Goal: Transaction & Acquisition: Purchase product/service

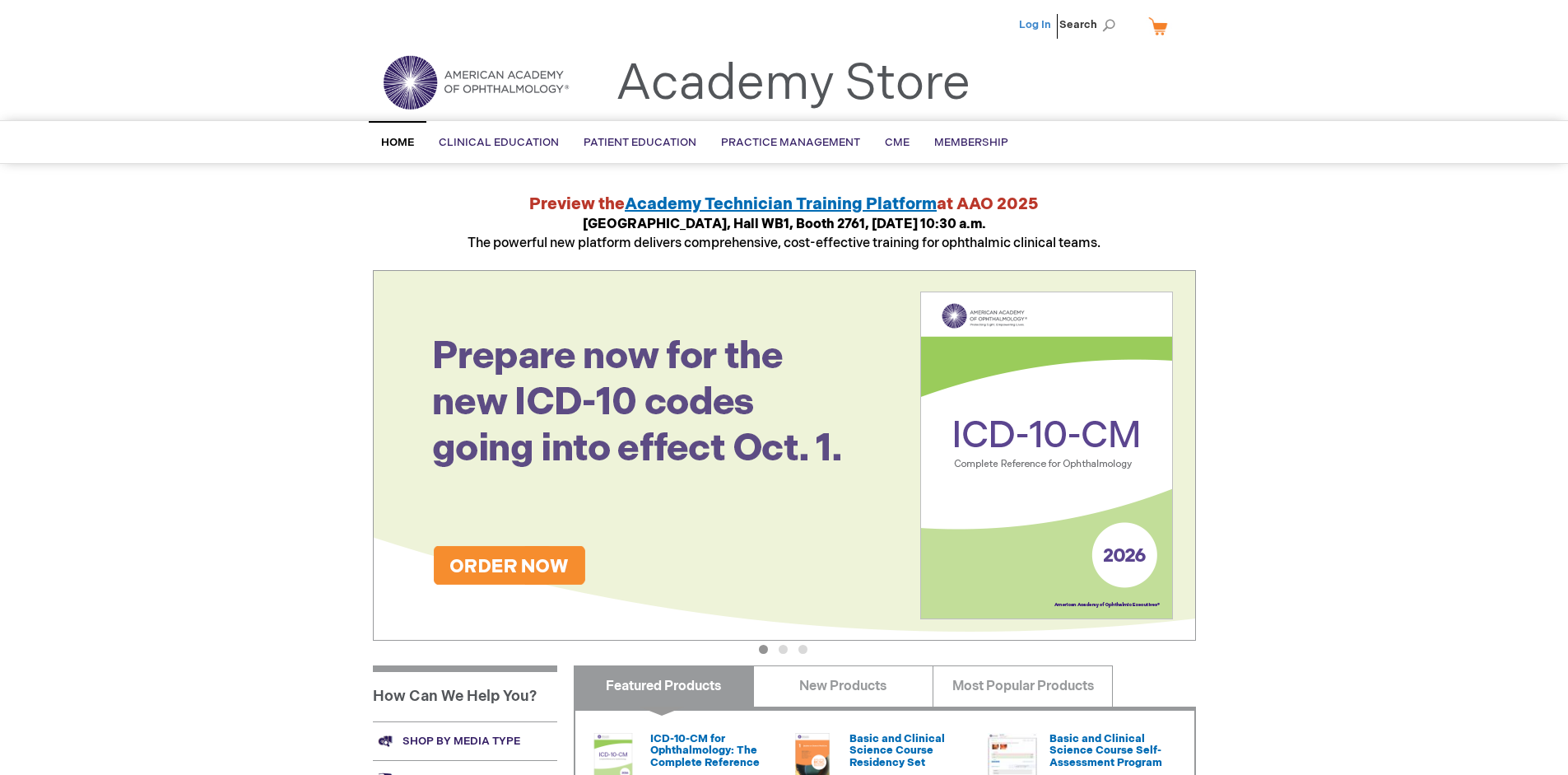
click at [1036, 24] on link "Log In" at bounding box center [1034, 24] width 32 height 13
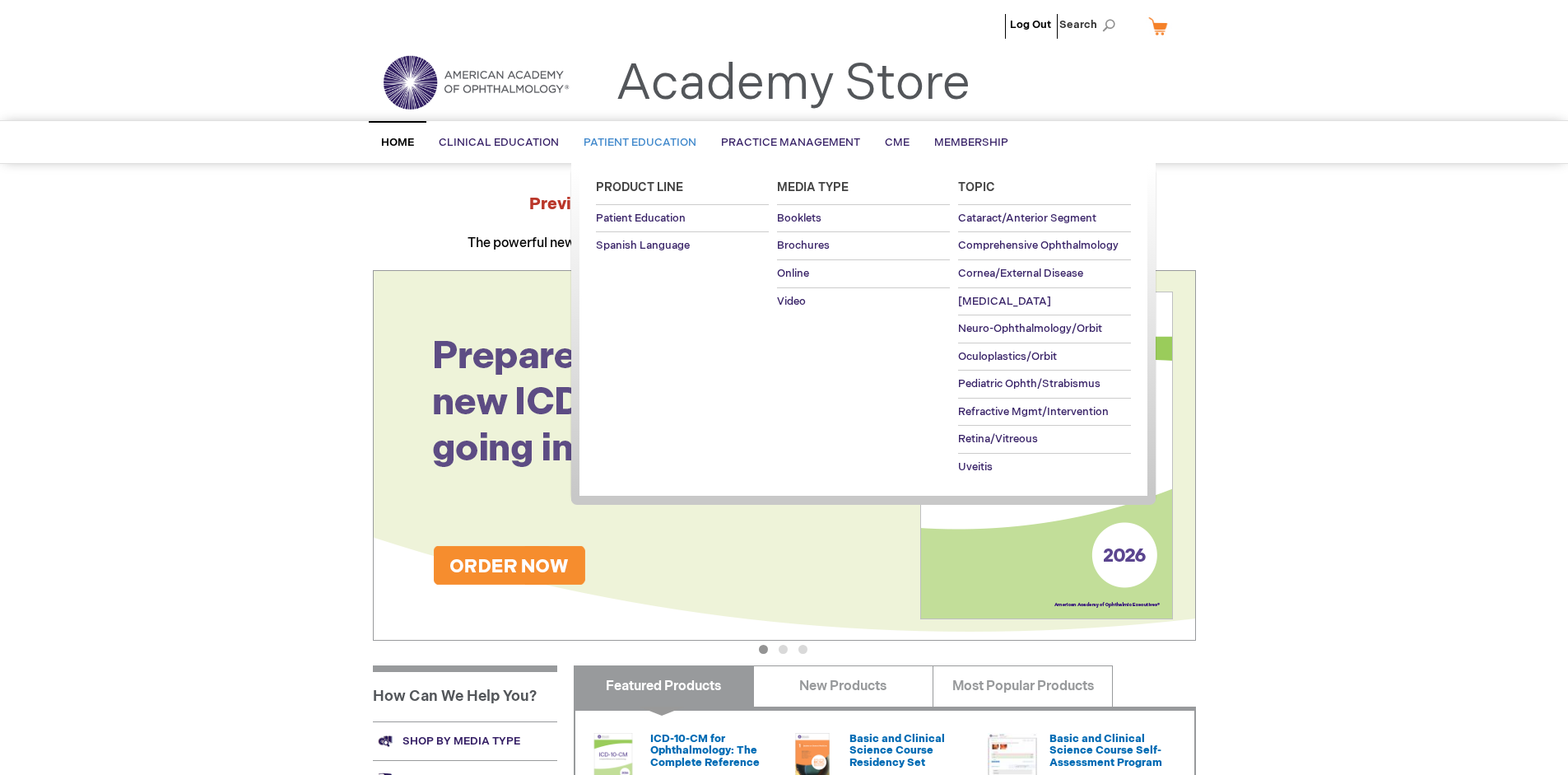
click at [635, 142] on span "Patient Education" at bounding box center [639, 142] width 113 height 13
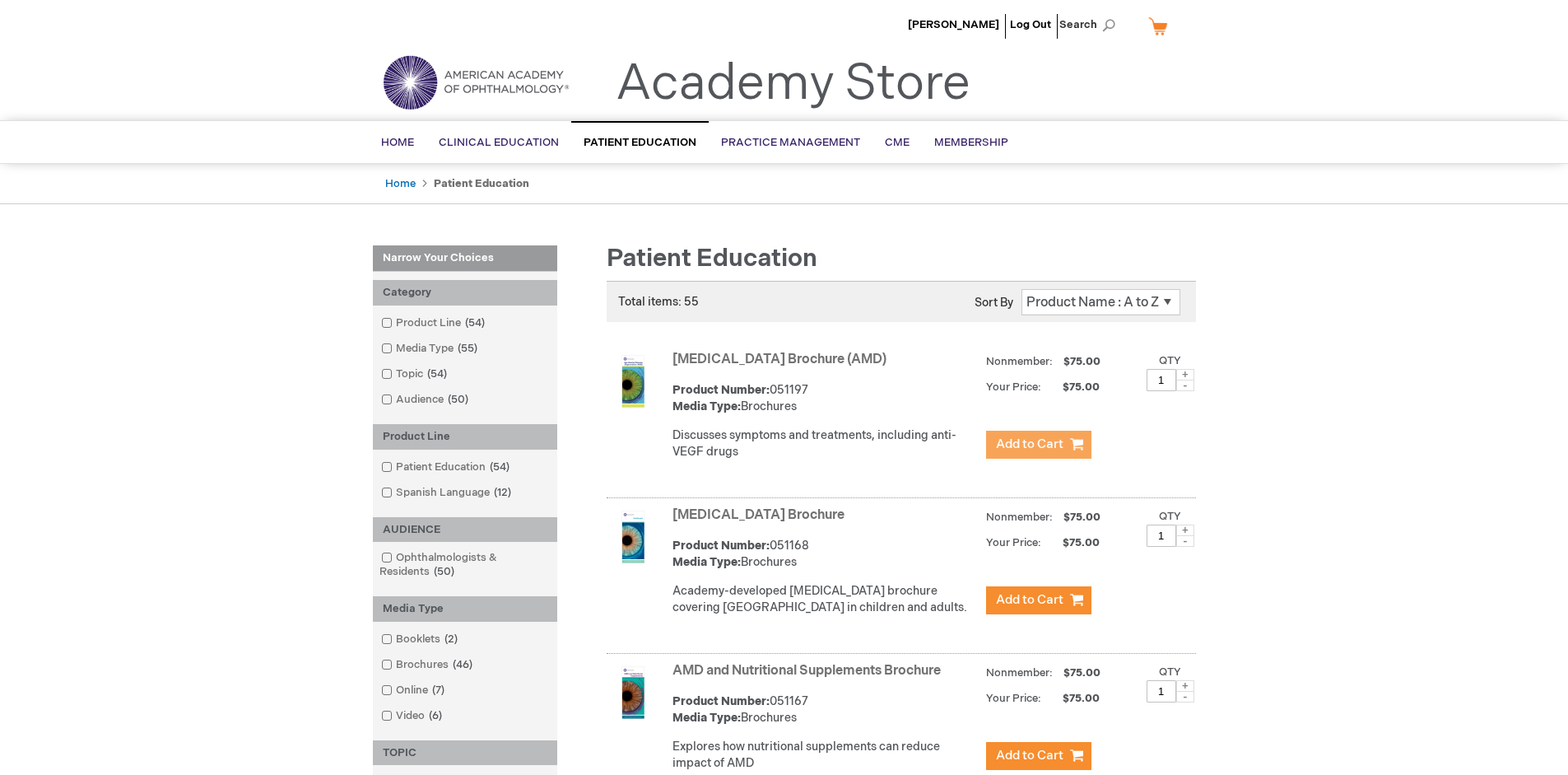
click at [1037, 445] on span "Add to Cart" at bounding box center [1030, 444] width 67 height 16
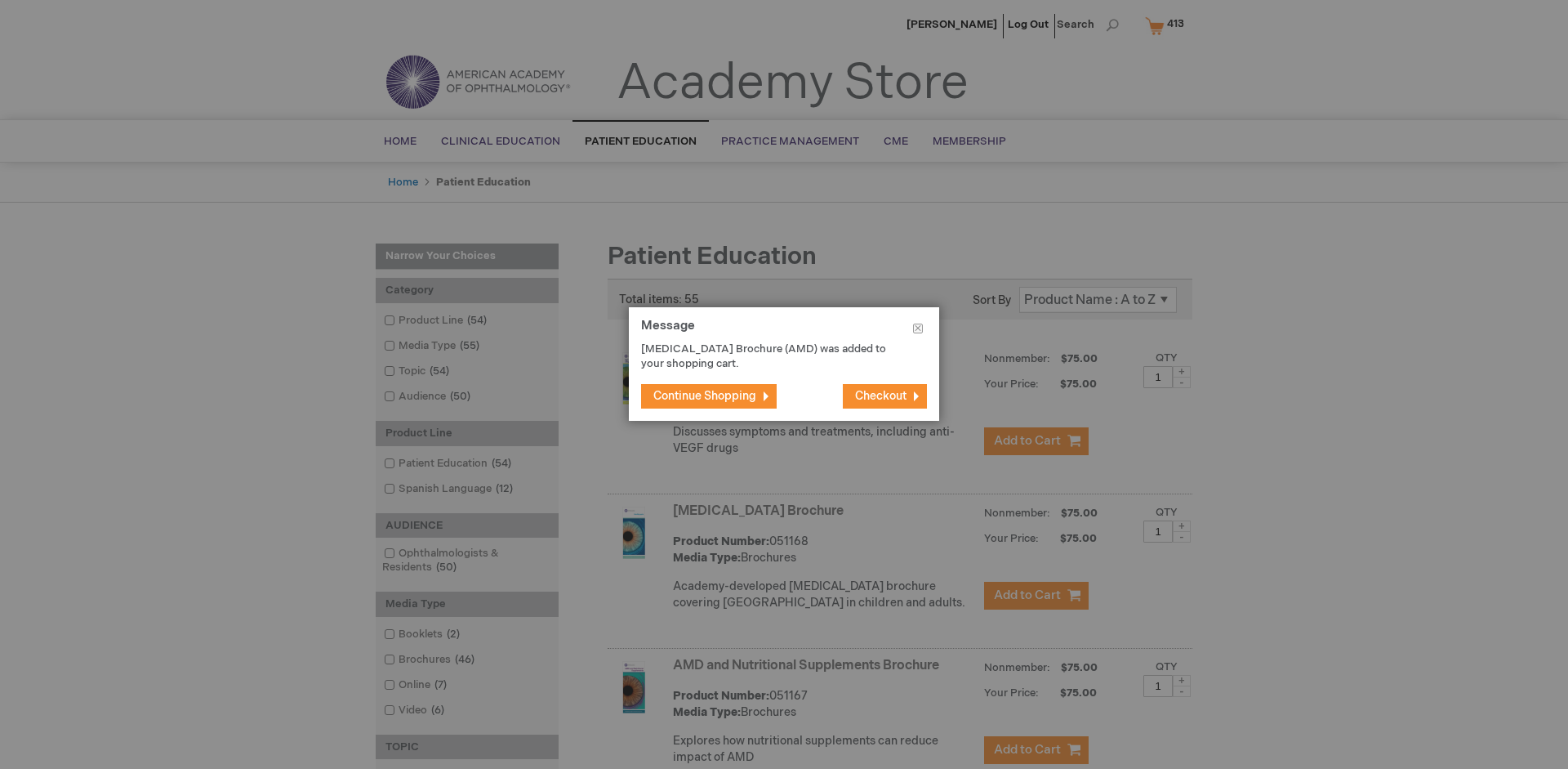
click at [705, 395] on span "Continue Shopping" at bounding box center [705, 395] width 103 height 14
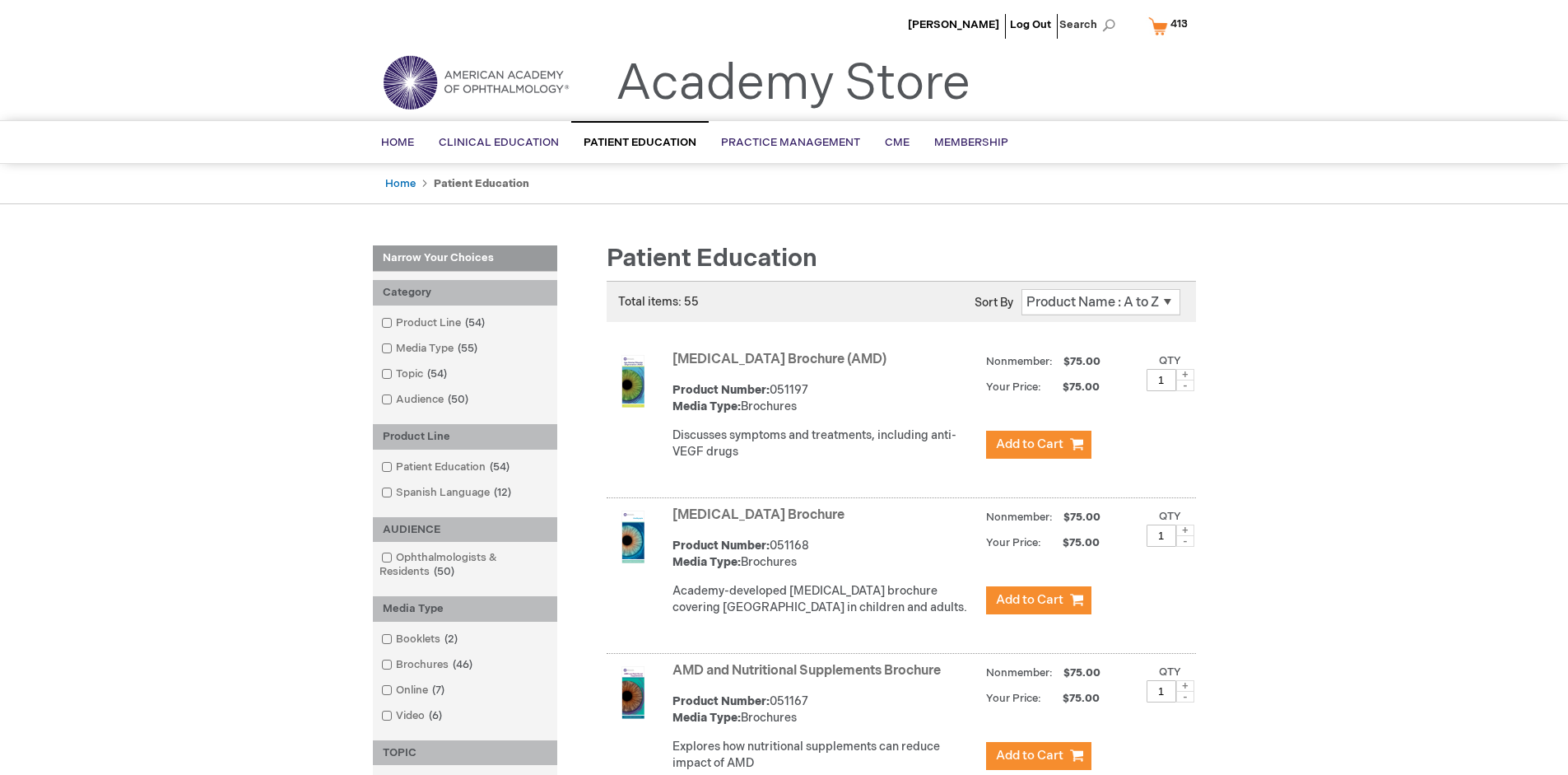
click at [810, 679] on link "AMD and Nutritional Supplements Brochure" at bounding box center [805, 670] width 268 height 16
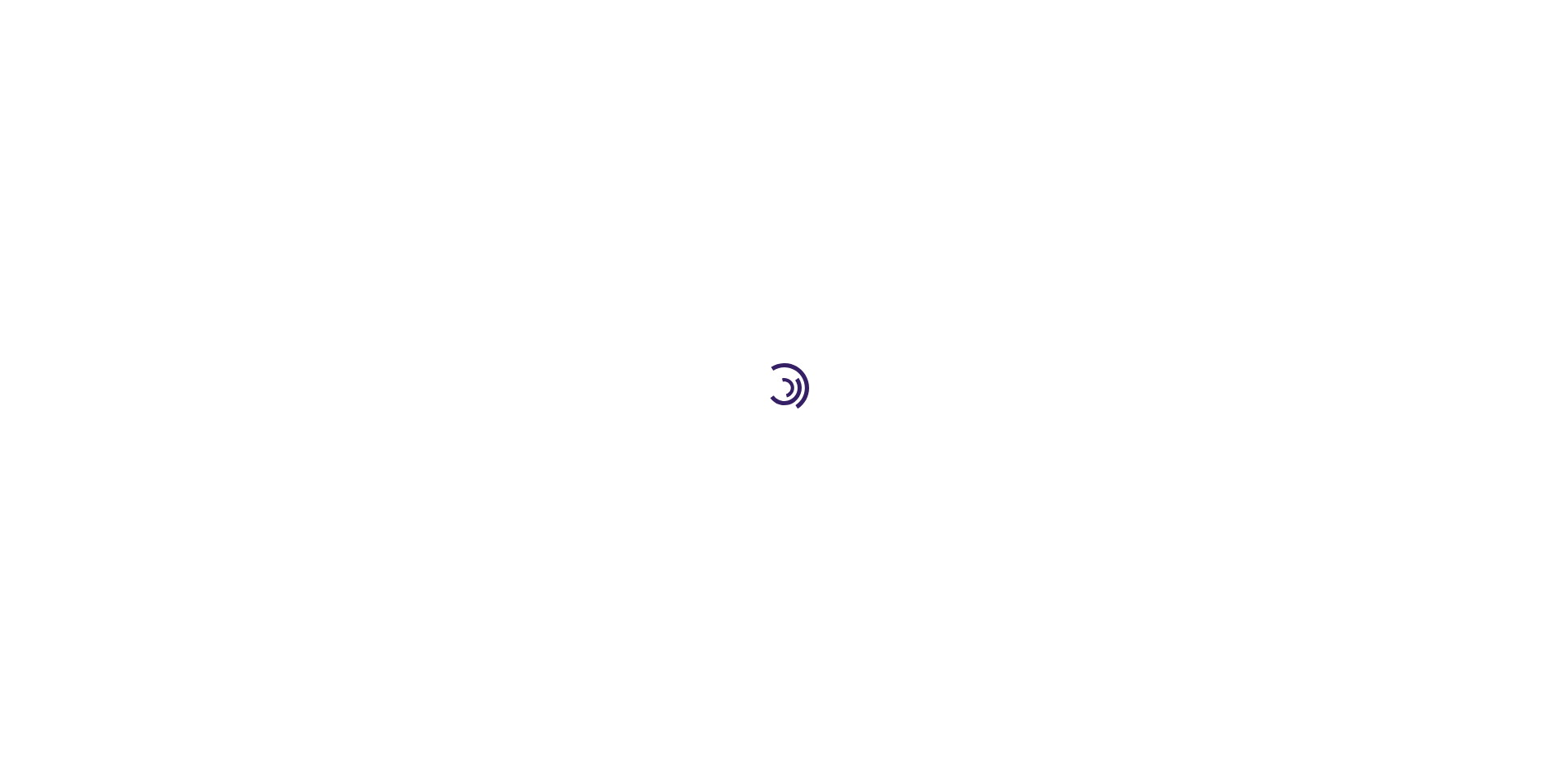
type input "1"
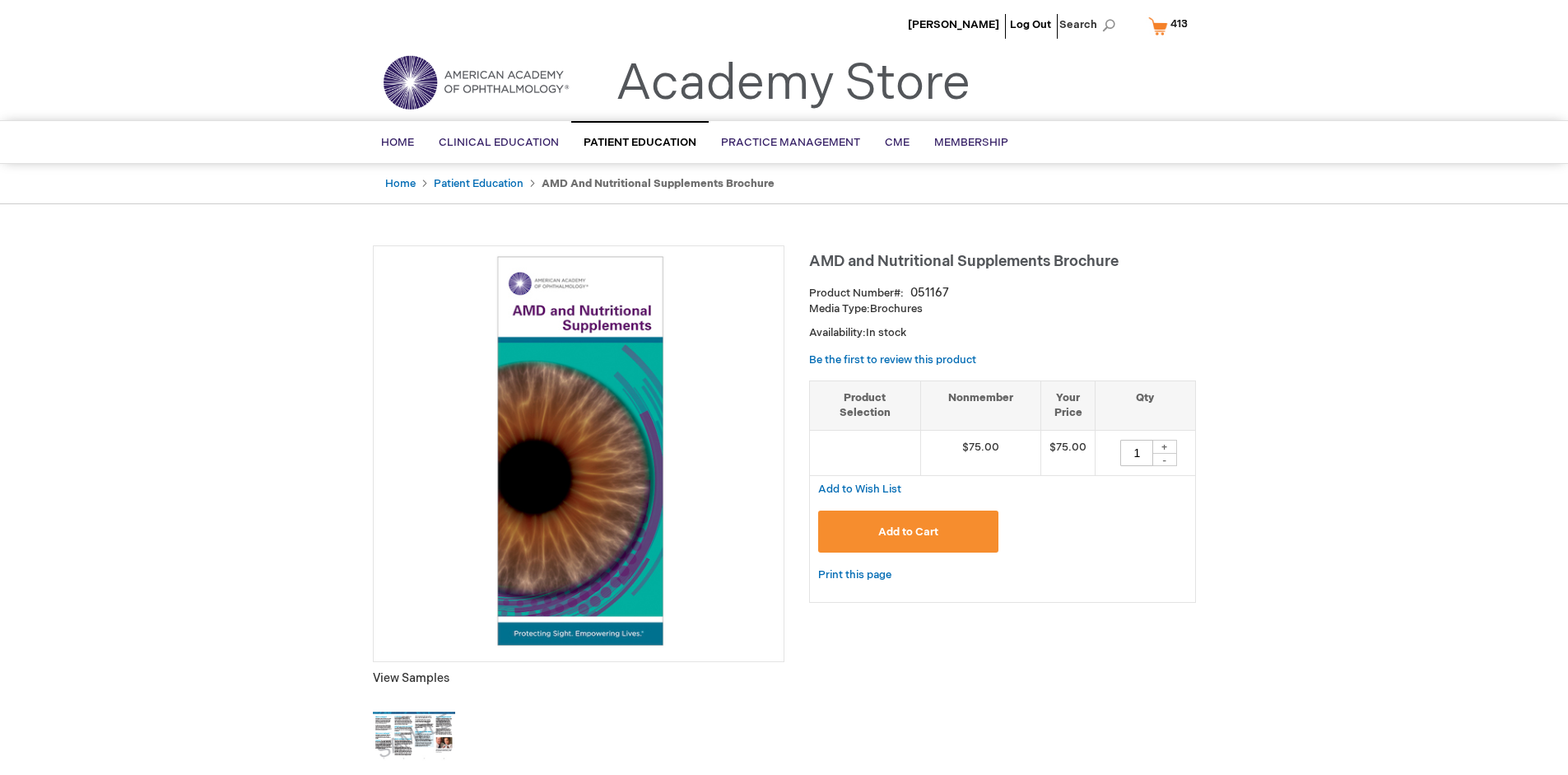
click at [907, 531] on span "Add to Cart" at bounding box center [908, 532] width 60 height 13
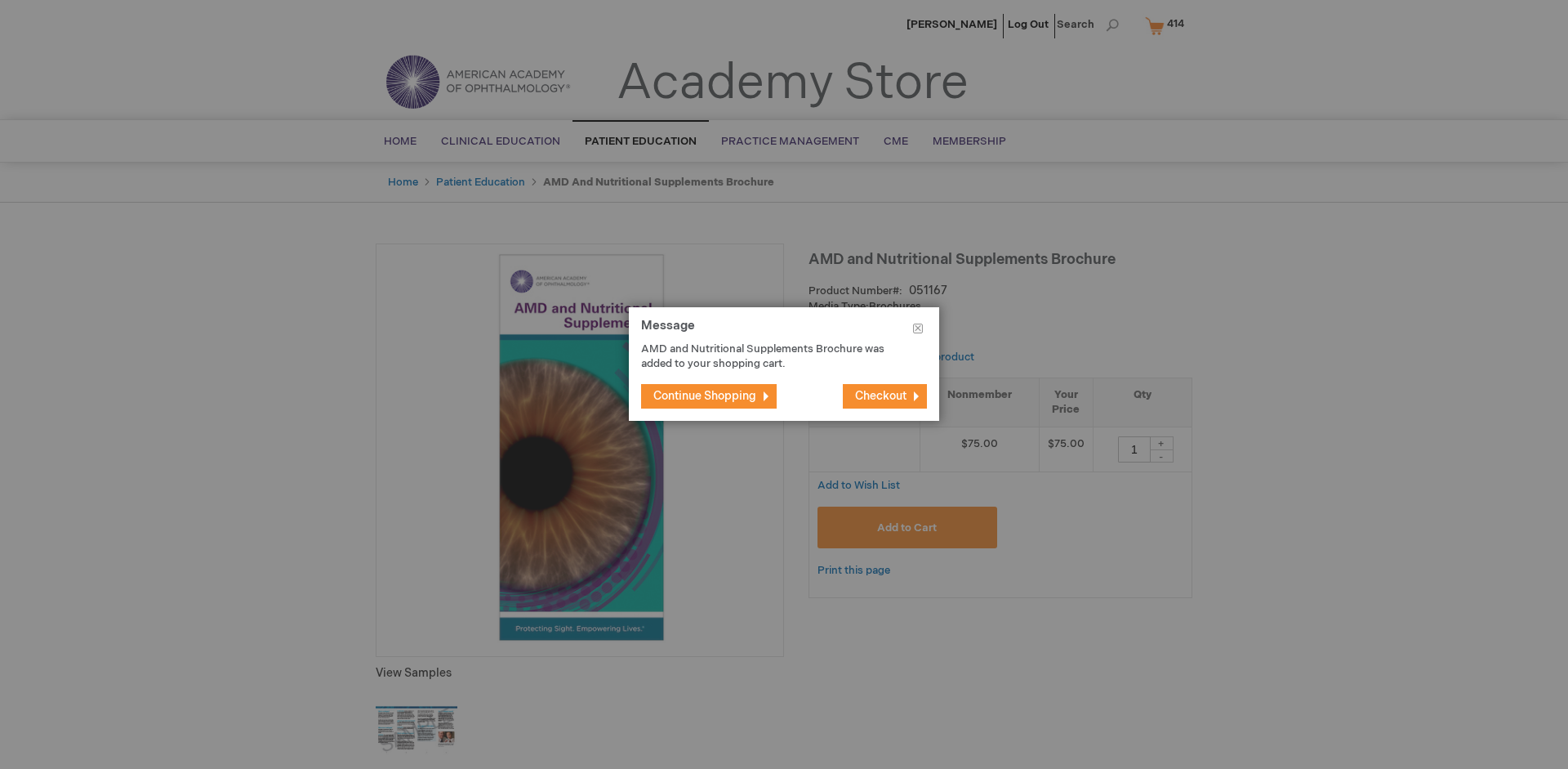
click at [705, 395] on span "Continue Shopping" at bounding box center [705, 395] width 103 height 14
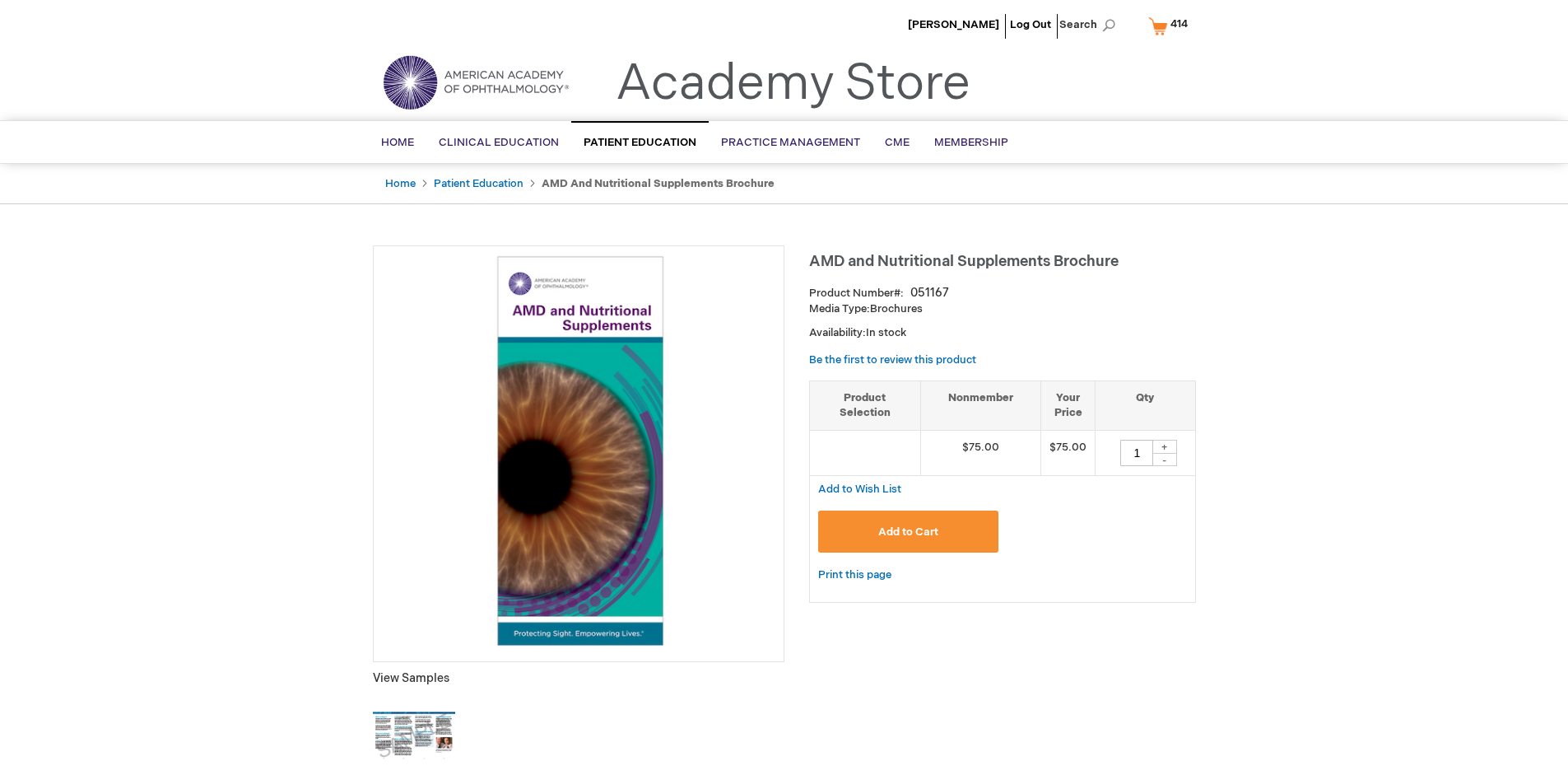
click at [1171, 25] on span "414" at bounding box center [1178, 23] width 17 height 13
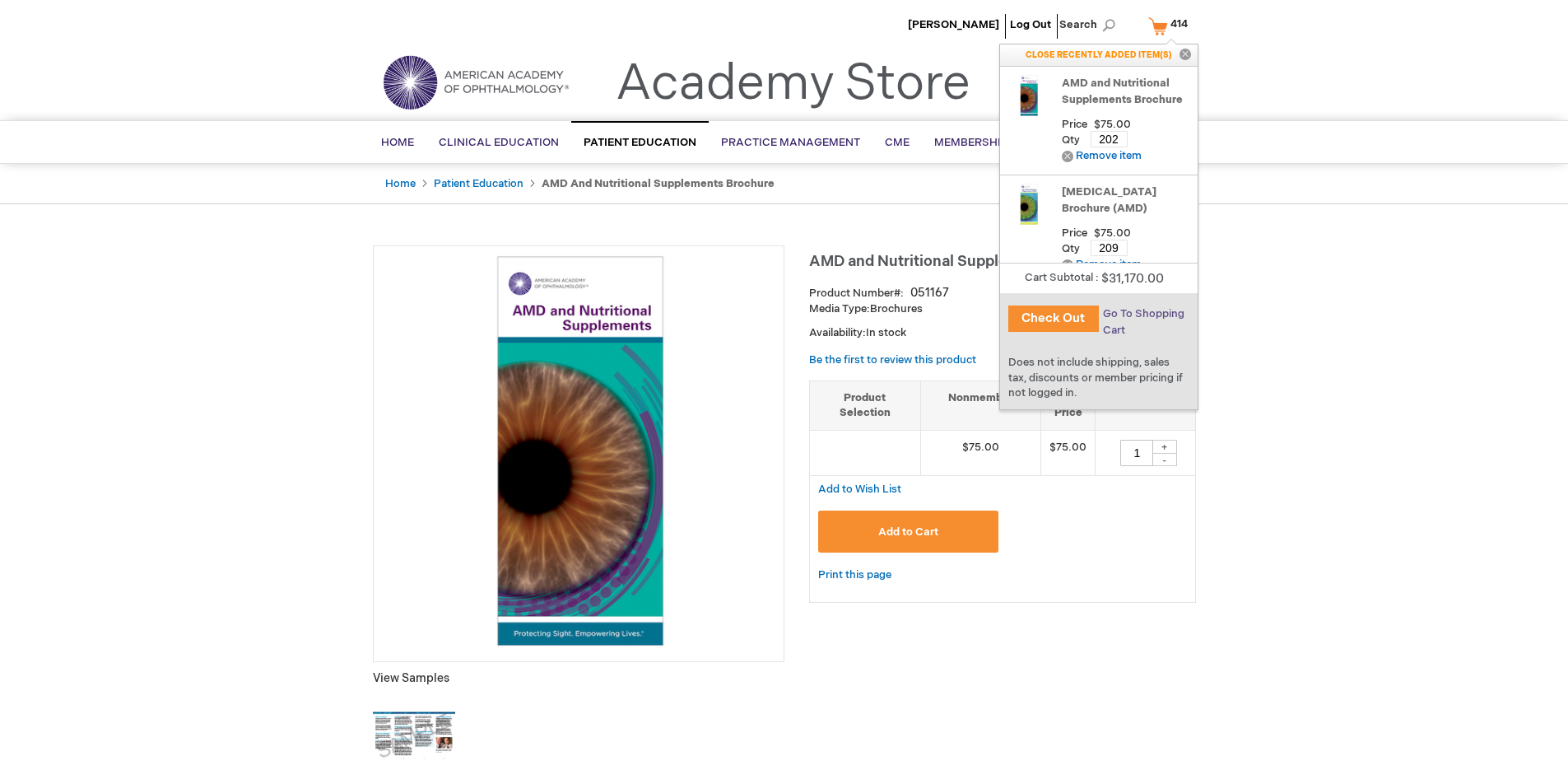
click at [1142, 314] on span "Go To Shopping Cart" at bounding box center [1143, 322] width 81 height 30
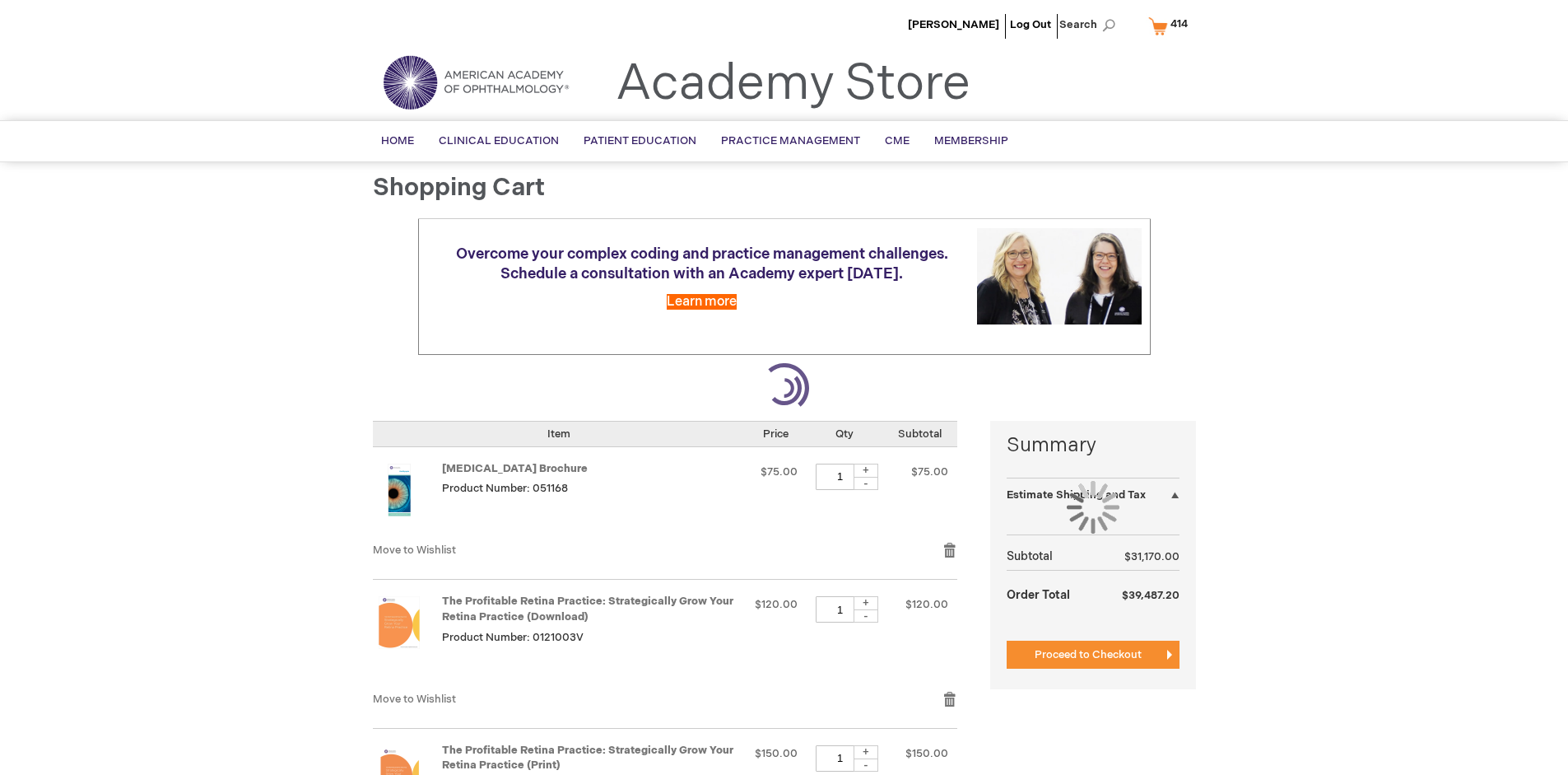
select select "US"
select select "41"
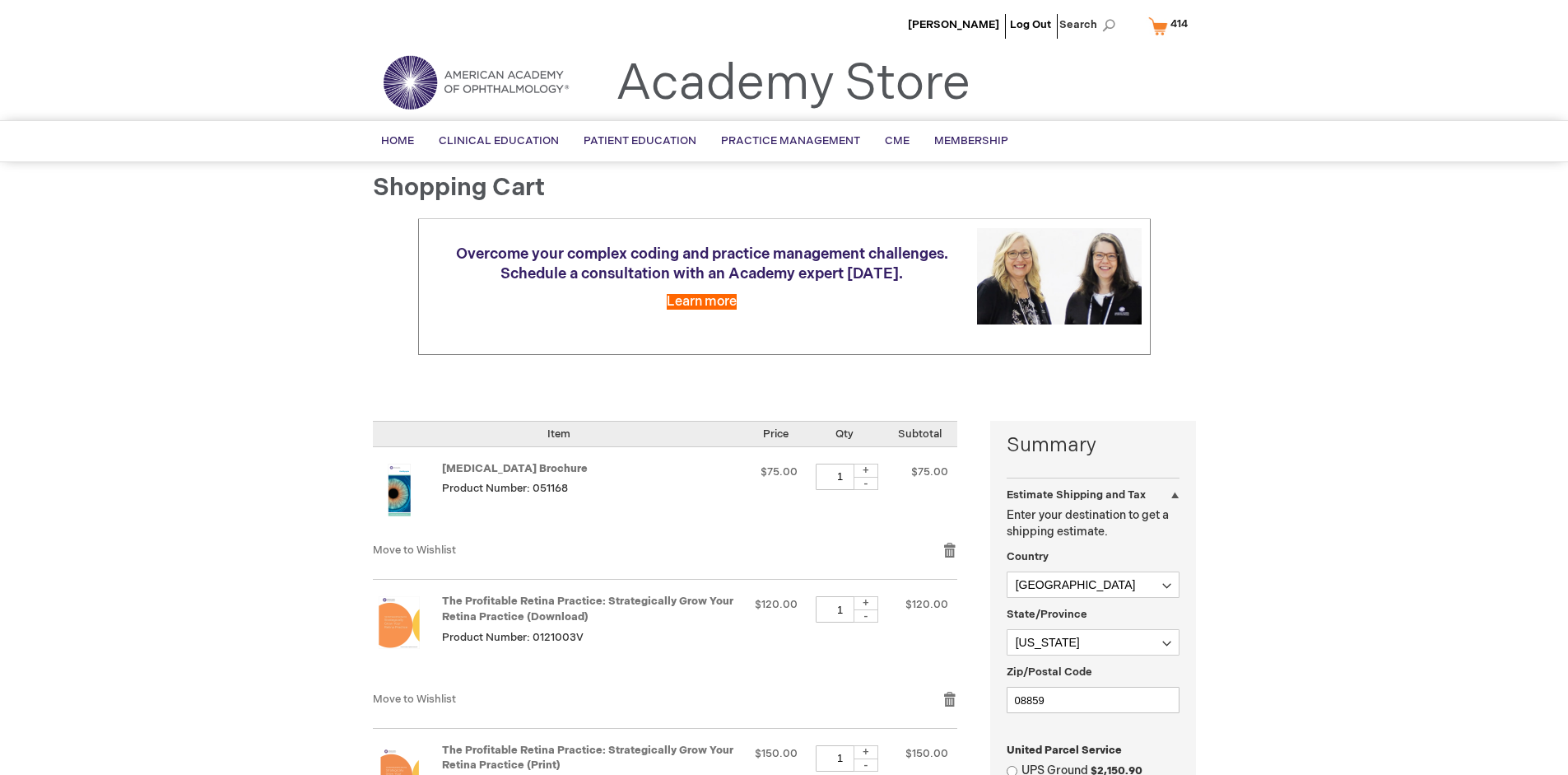
scroll to position [357, 0]
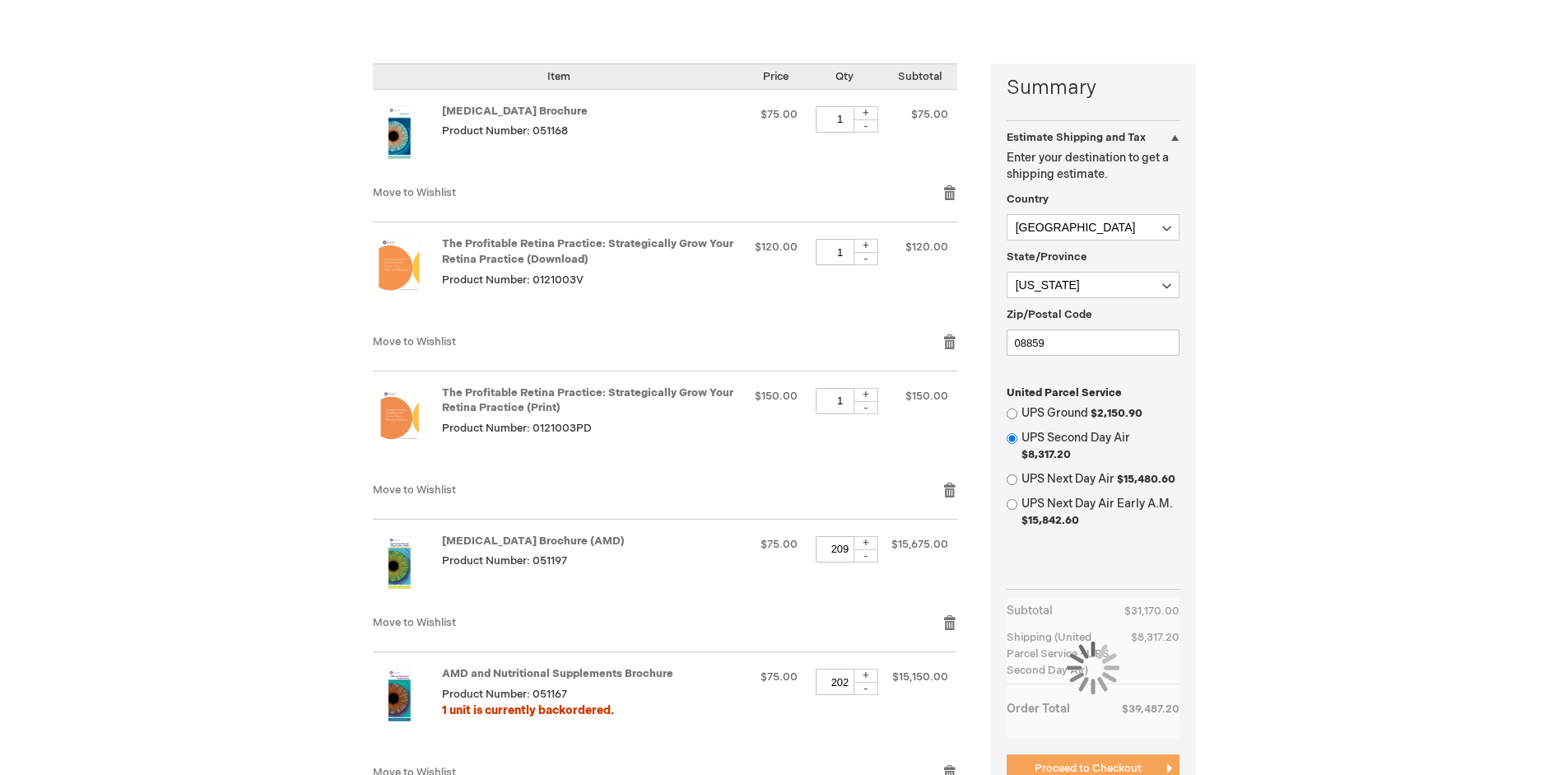
click at [1087, 768] on span "Proceed to Checkout" at bounding box center [1088, 768] width 107 height 13
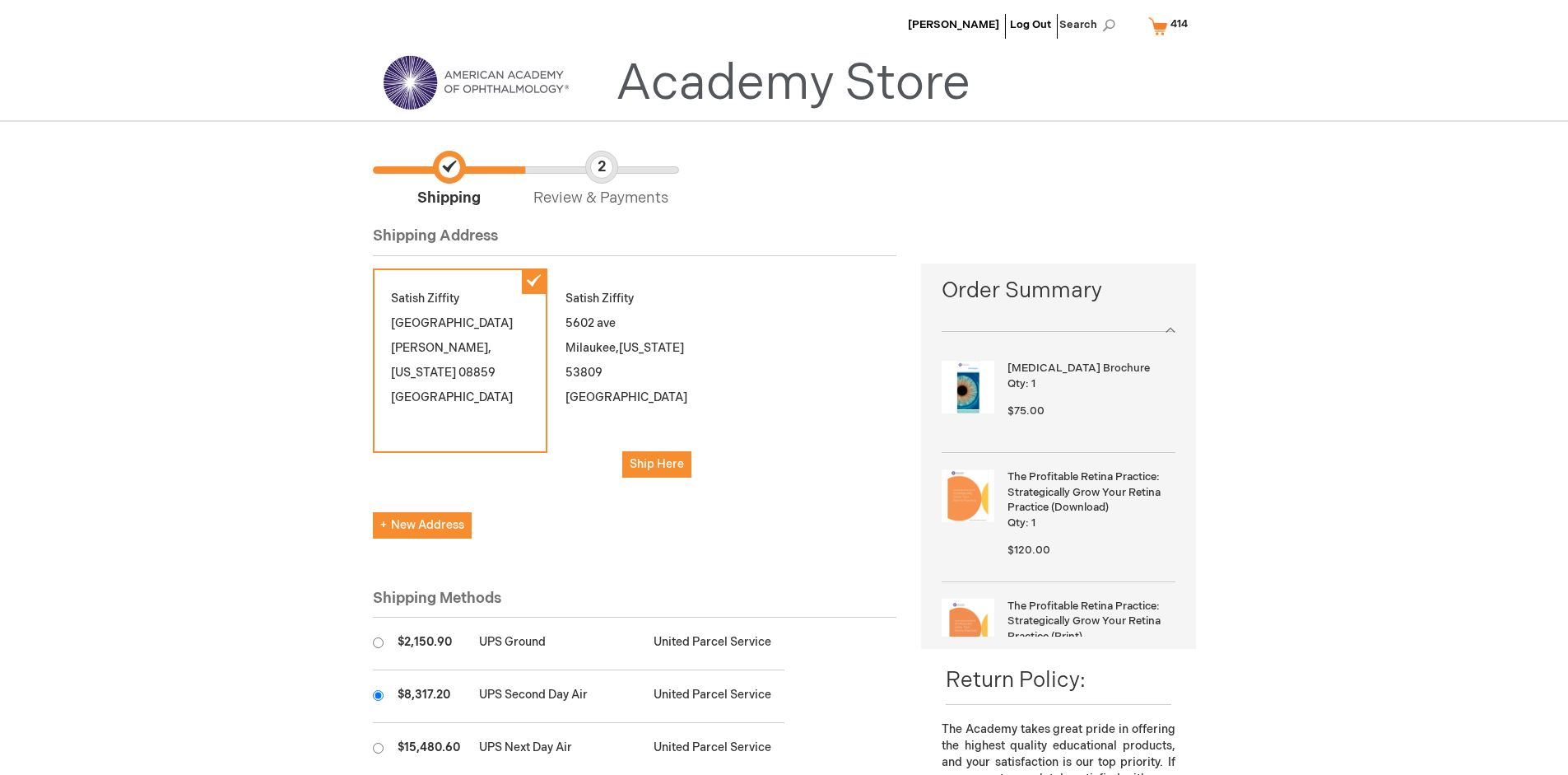
click at [378, 695] on input "radio" at bounding box center [378, 695] width 10 height 10
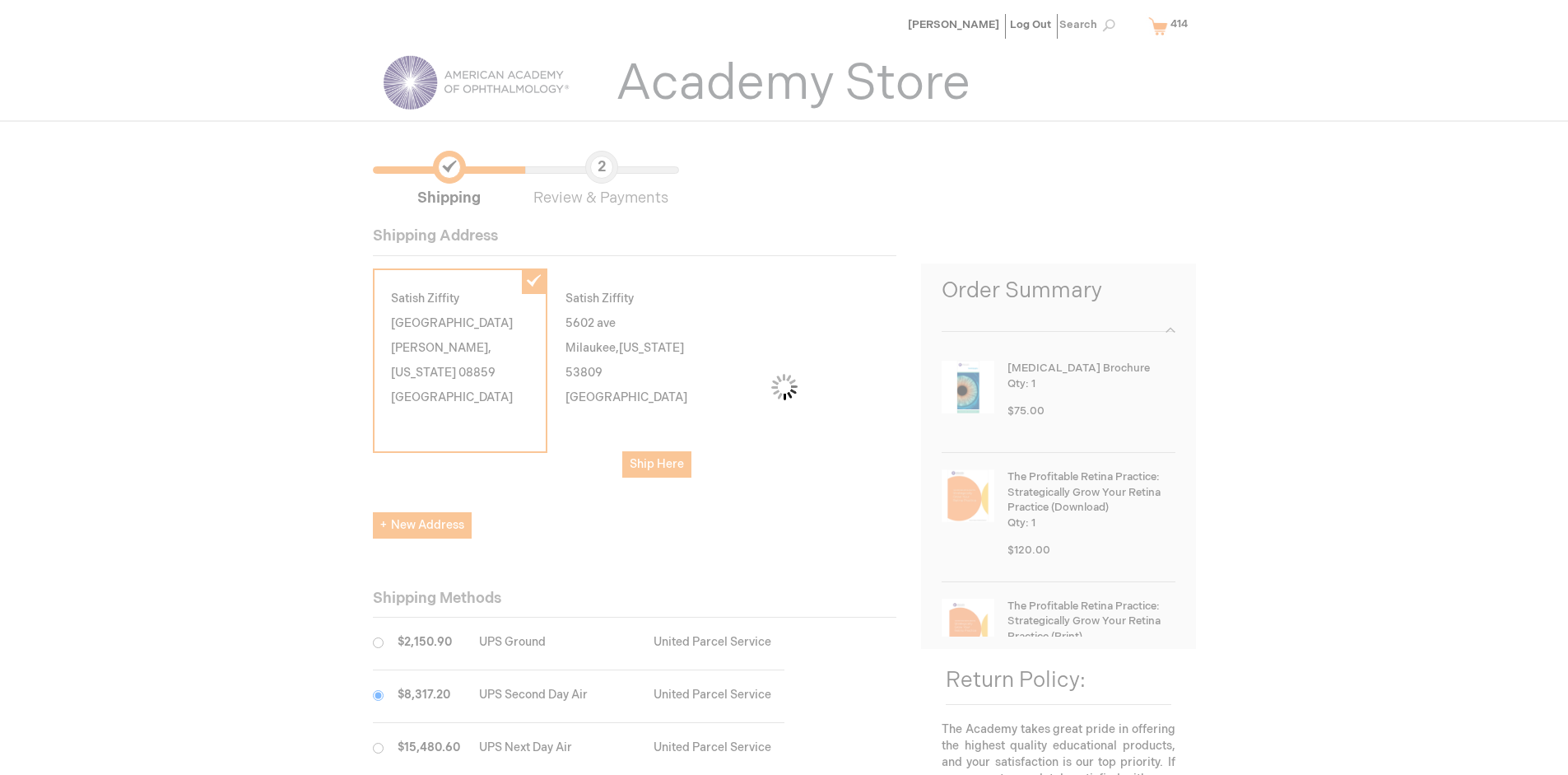
scroll to position [82, 0]
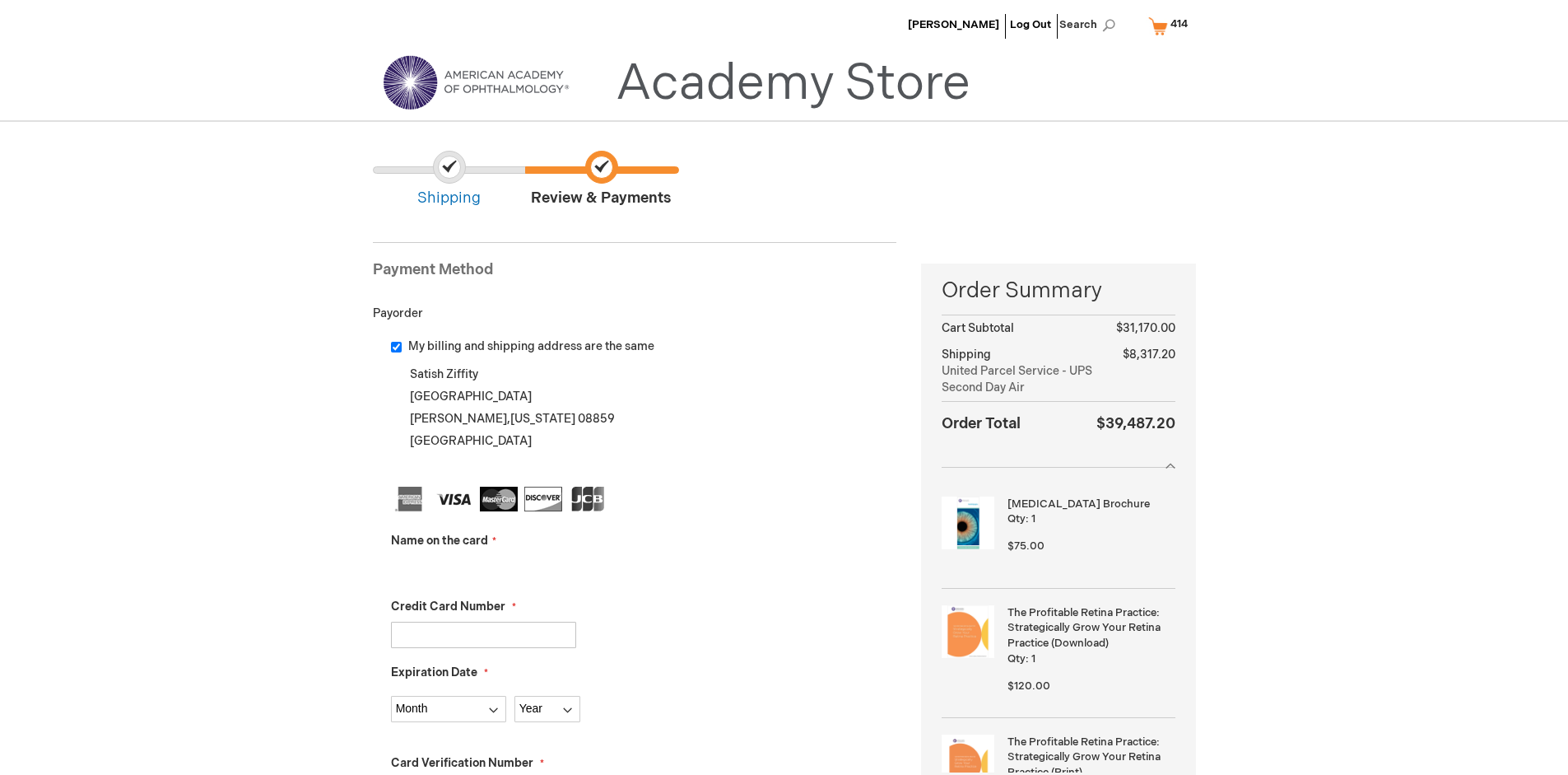
click at [483, 568] on input "Name on the card" at bounding box center [483, 568] width 185 height 26
